Goal: Find specific page/section: Find specific page/section

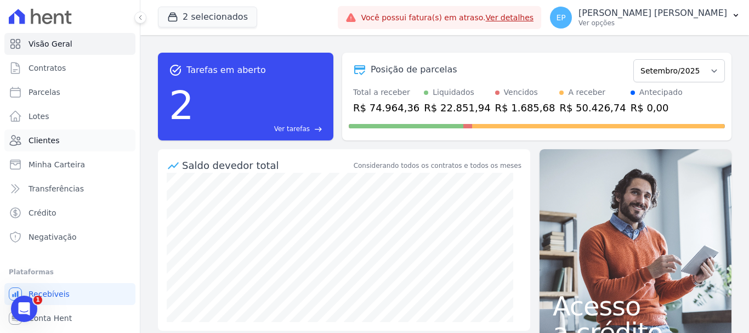
click at [43, 139] on span "Clientes" at bounding box center [44, 140] width 31 height 11
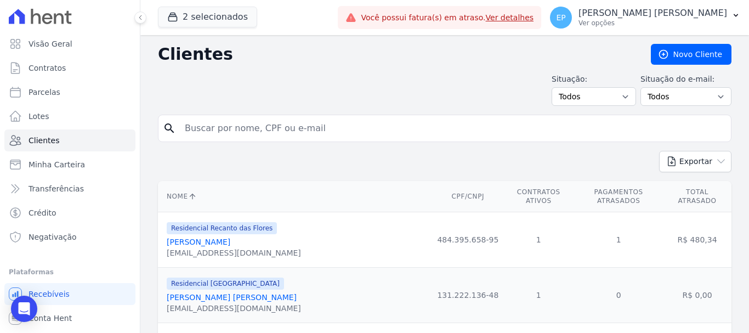
click at [212, 130] on input "search" at bounding box center [452, 128] width 548 height 22
type input "vini"
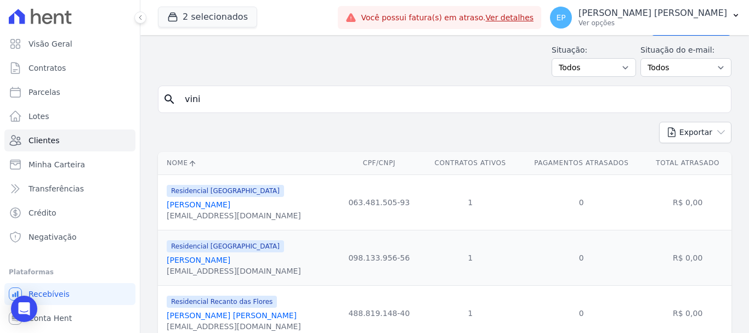
scroll to position [55, 0]
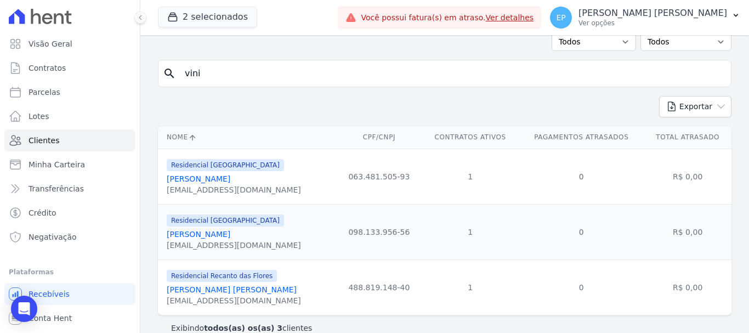
click at [230, 178] on link "[PERSON_NAME]" at bounding box center [199, 178] width 64 height 9
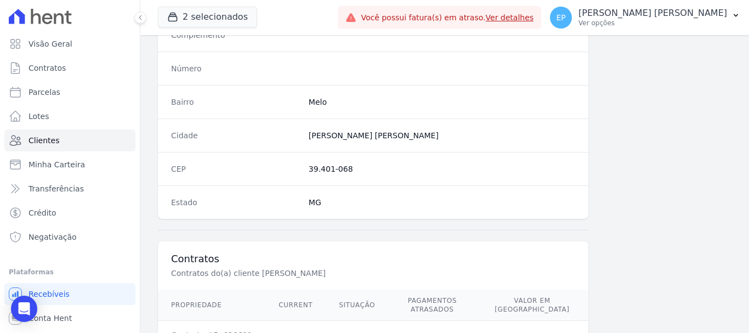
scroll to position [693, 0]
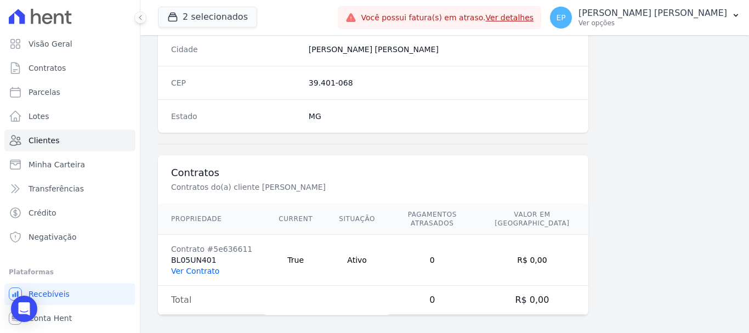
click at [206, 266] on link "Ver Contrato" at bounding box center [195, 270] width 48 height 9
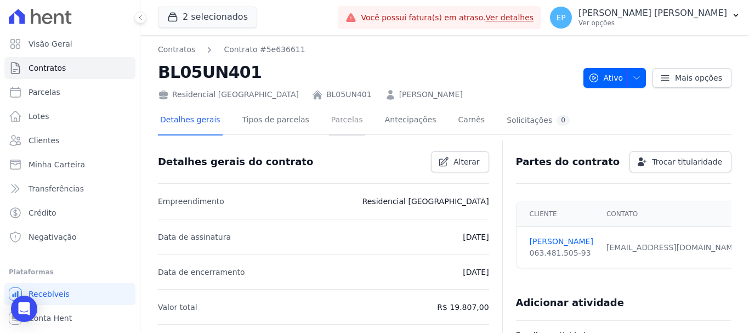
click at [332, 121] on link "Parcelas" at bounding box center [347, 120] width 36 height 29
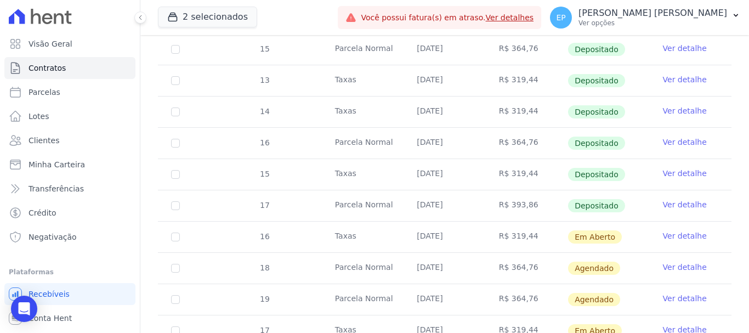
scroll to position [767, 0]
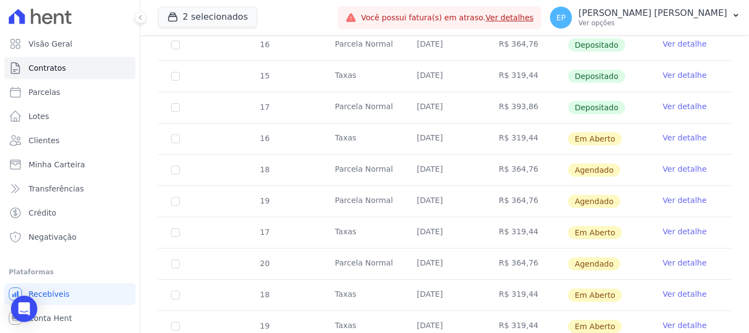
click at [669, 163] on link "Ver detalhe" at bounding box center [685, 168] width 44 height 11
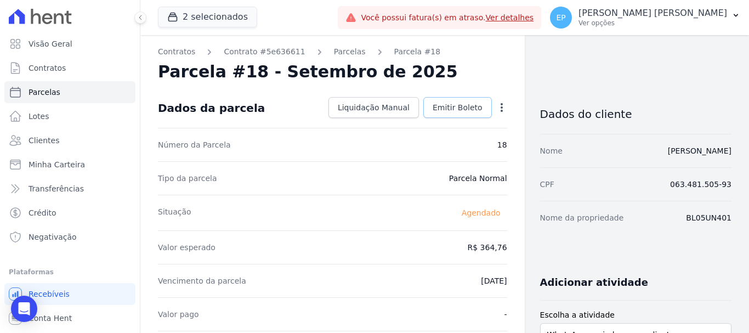
click at [441, 109] on span "Emitir Boleto" at bounding box center [457, 107] width 50 height 11
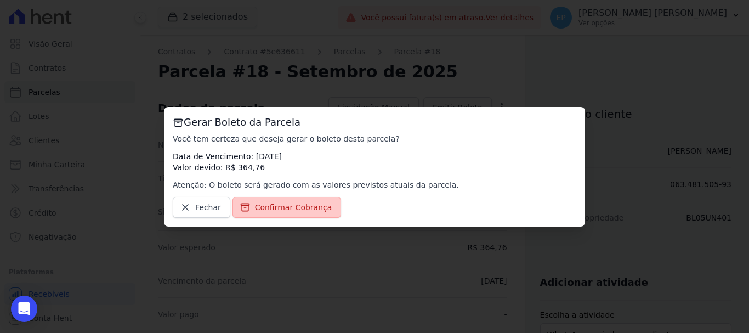
click at [299, 204] on span "Confirmar Cobrança" at bounding box center [293, 207] width 77 height 11
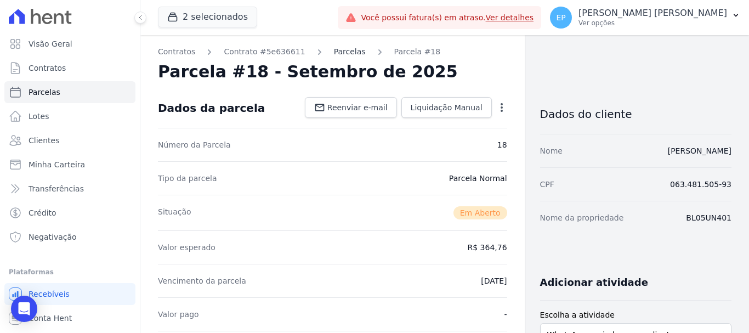
click at [334, 49] on link "Parcelas" at bounding box center [350, 52] width 32 height 12
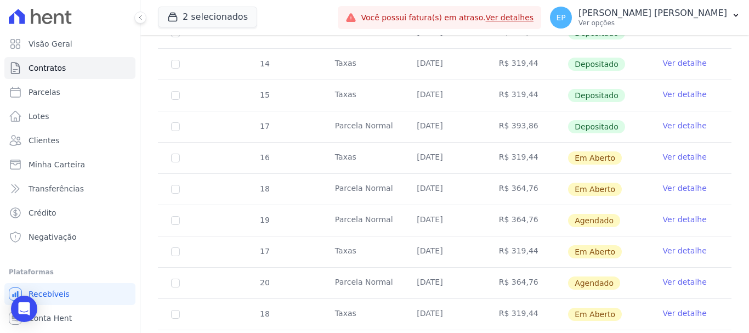
scroll to position [767, 0]
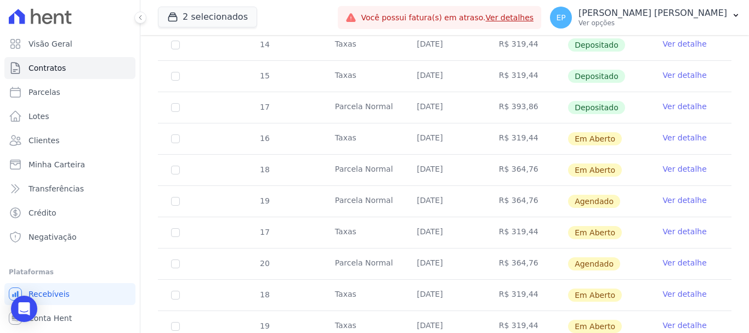
click at [673, 163] on link "Ver detalhe" at bounding box center [685, 168] width 44 height 11
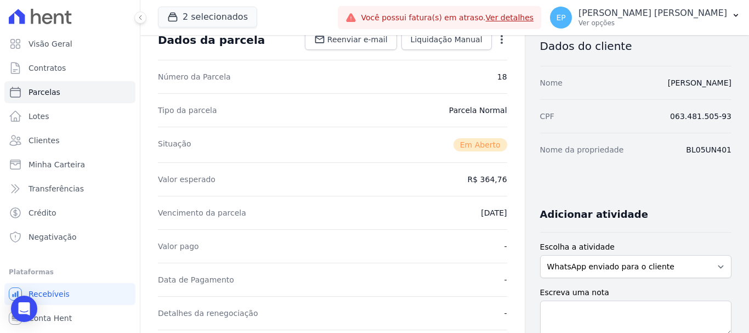
scroll to position [219, 0]
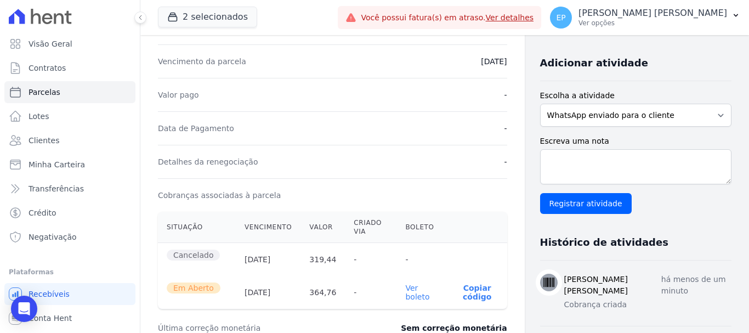
click at [418, 298] on link "Ver boleto" at bounding box center [417, 292] width 24 height 18
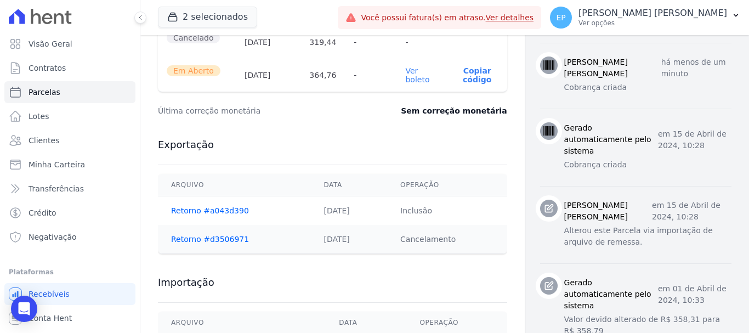
scroll to position [570, 0]
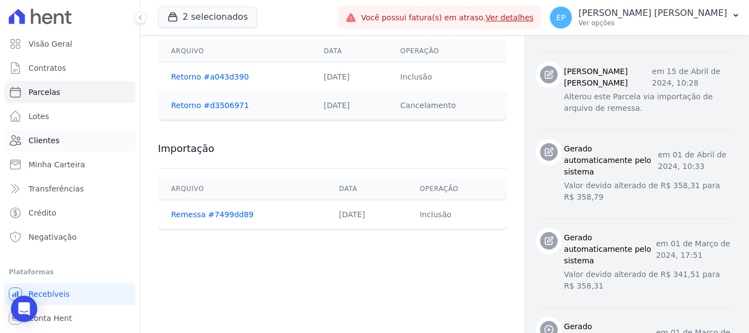
click at [53, 141] on span "Clientes" at bounding box center [44, 140] width 31 height 11
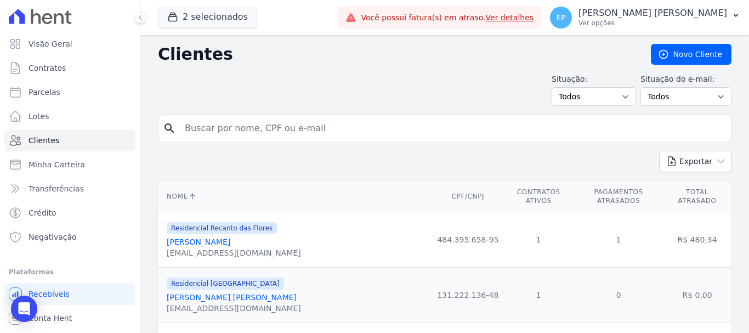
click at [214, 129] on input "search" at bounding box center [452, 128] width 548 height 22
type input "viniciu"
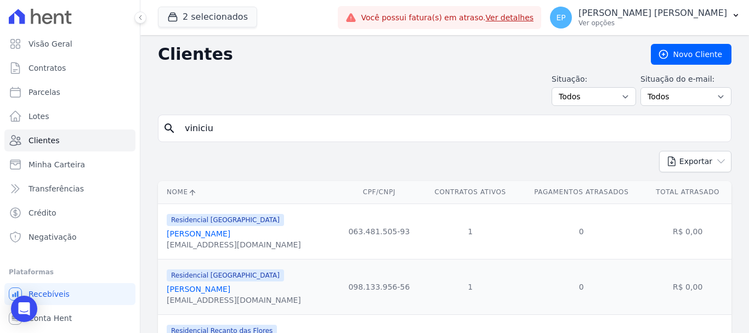
click at [230, 236] on link "[PERSON_NAME]" at bounding box center [199, 233] width 64 height 9
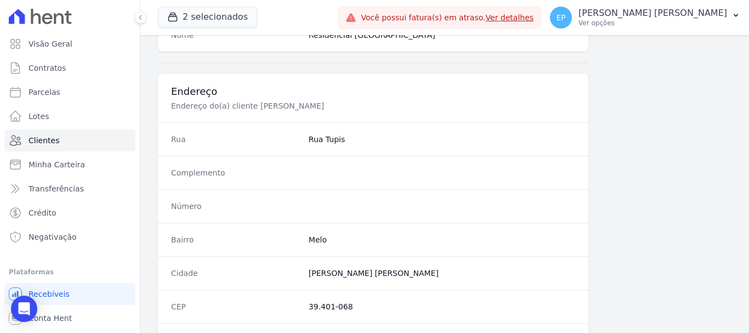
scroll to position [693, 0]
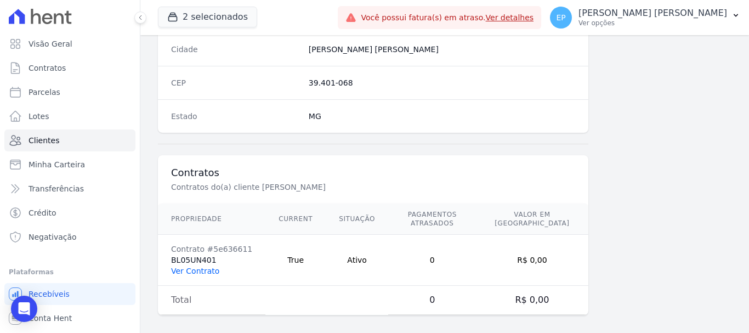
click at [204, 266] on link "Ver Contrato" at bounding box center [195, 270] width 48 height 9
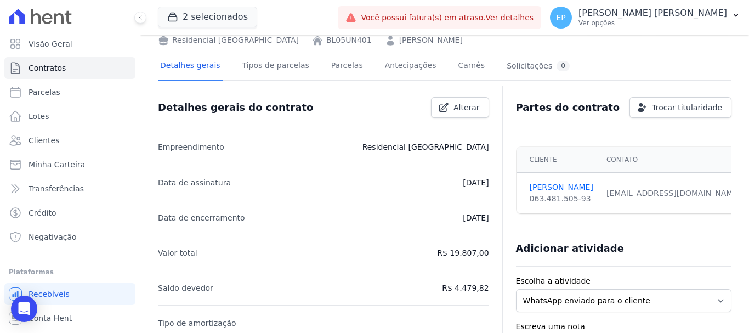
scroll to position [219, 0]
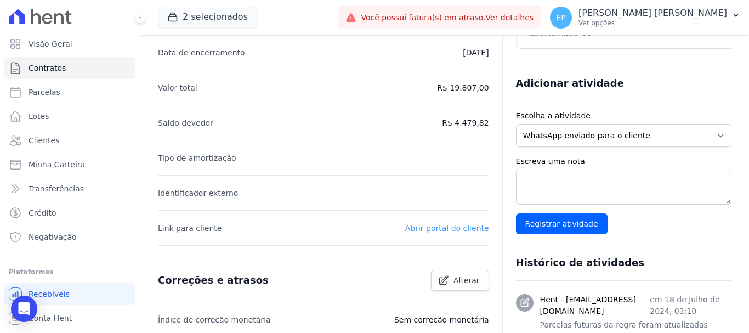
click at [421, 227] on link "Abrir portal do cliente" at bounding box center [447, 228] width 84 height 9
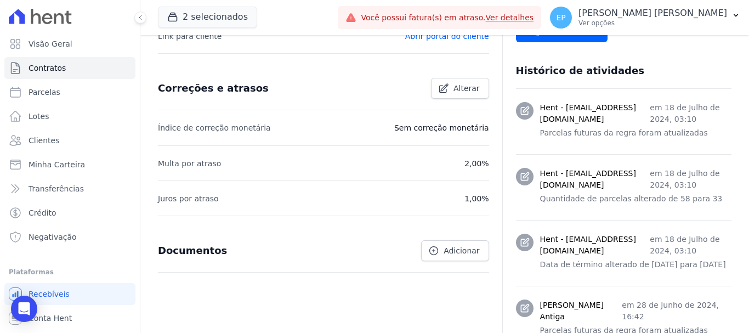
scroll to position [274, 0]
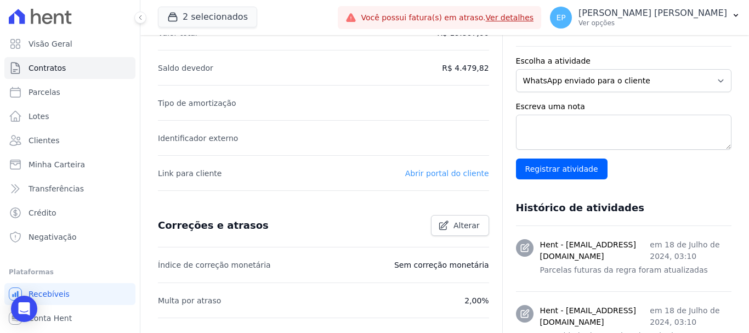
click at [441, 172] on link "Abrir portal do cliente" at bounding box center [447, 173] width 84 height 9
